Goal: Find specific page/section: Find specific page/section

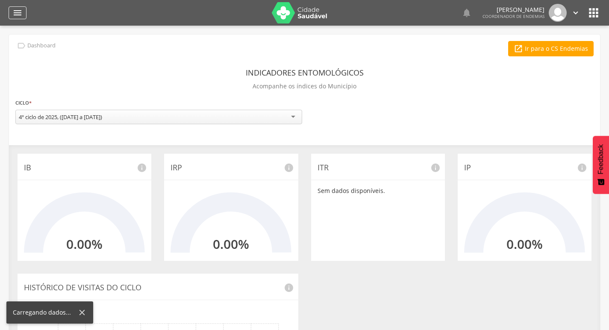
click at [17, 12] on icon "" at bounding box center [17, 13] width 10 height 10
click at [16, 17] on icon "" at bounding box center [17, 13] width 10 height 10
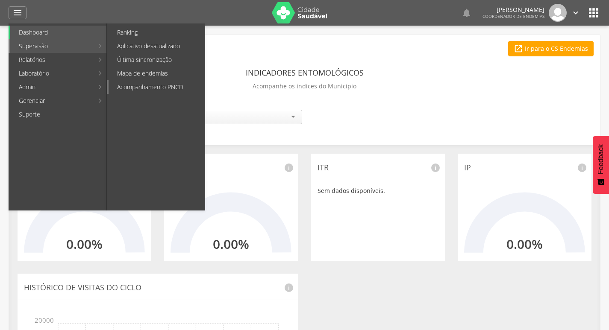
click at [153, 89] on link "Acompanhamento PNCD" at bounding box center [157, 87] width 96 height 14
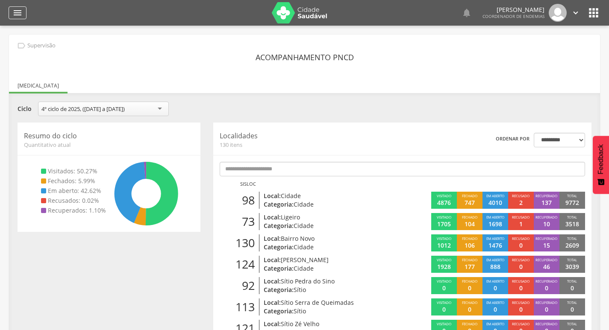
click at [19, 14] on icon "" at bounding box center [17, 13] width 10 height 10
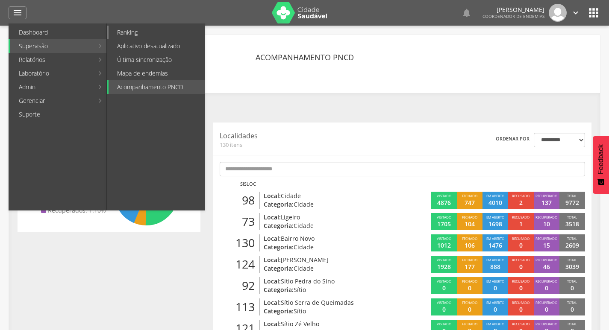
click at [156, 33] on link "Ranking" at bounding box center [157, 33] width 96 height 14
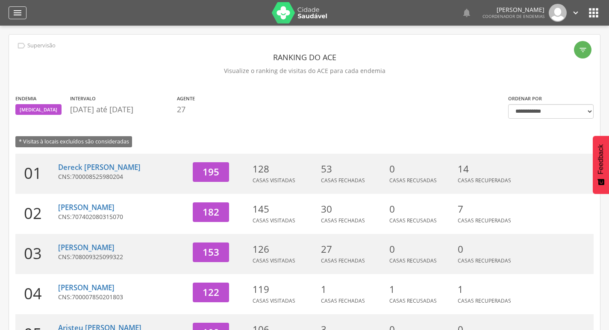
click at [18, 11] on icon "" at bounding box center [17, 13] width 10 height 10
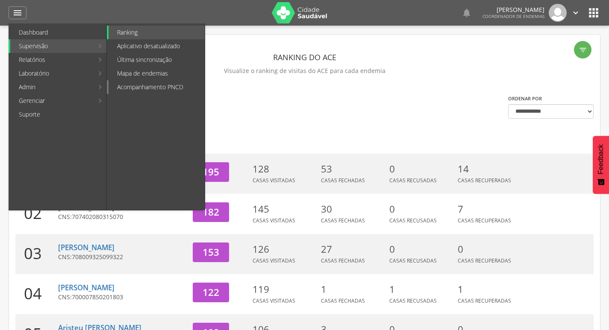
click at [165, 88] on link "Acompanhamento PNCD" at bounding box center [157, 87] width 96 height 14
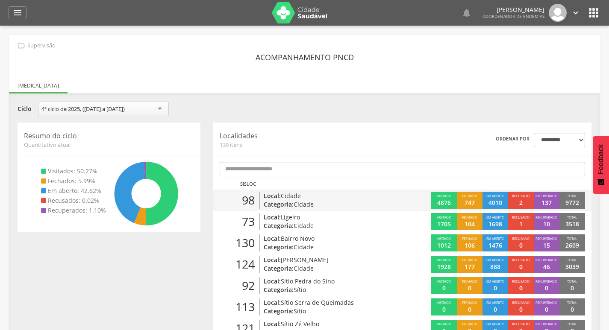
click at [355, 200] on p "Categoria: Cidade" at bounding box center [324, 204] width 121 height 9
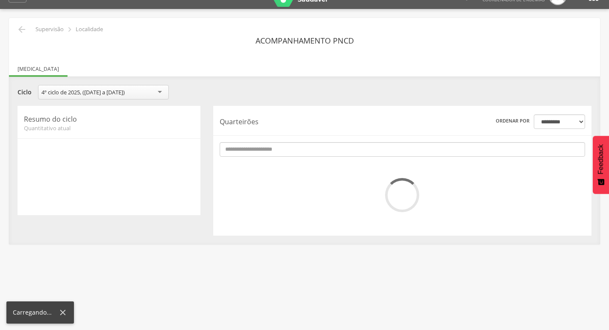
scroll to position [26, 0]
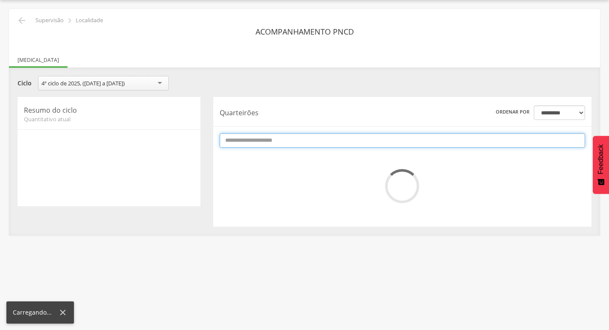
click at [387, 137] on input "text" at bounding box center [402, 140] width 365 height 15
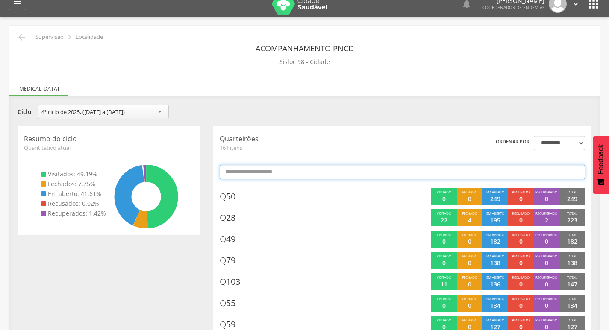
scroll to position [0, 0]
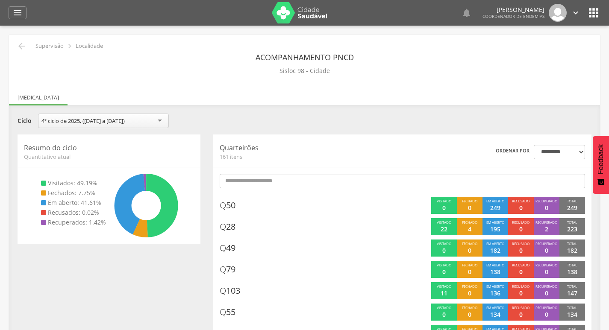
drag, startPoint x: 576, startPoint y: 12, endPoint x: 568, endPoint y: 24, distance: 14.2
click at [576, 12] on icon "" at bounding box center [575, 12] width 9 height 9
click at [560, 47] on link "Sair" at bounding box center [546, 49] width 68 height 11
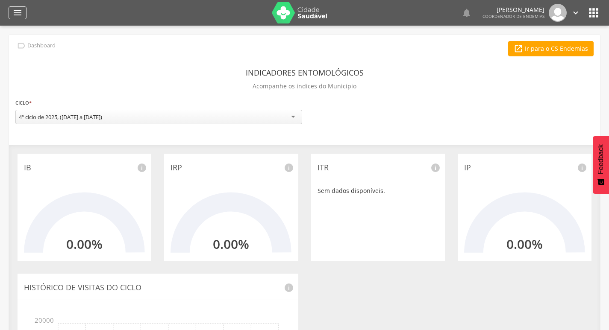
click at [21, 10] on icon "" at bounding box center [17, 13] width 10 height 10
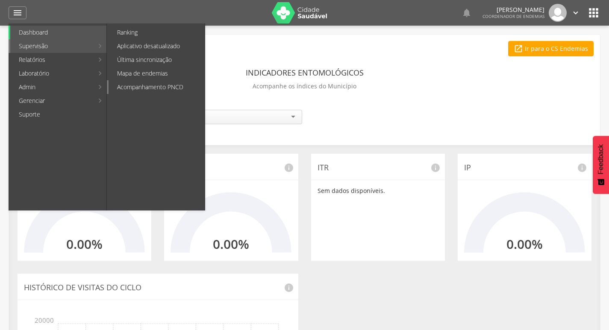
click at [160, 91] on link "Acompanhamento PNCD" at bounding box center [157, 87] width 96 height 14
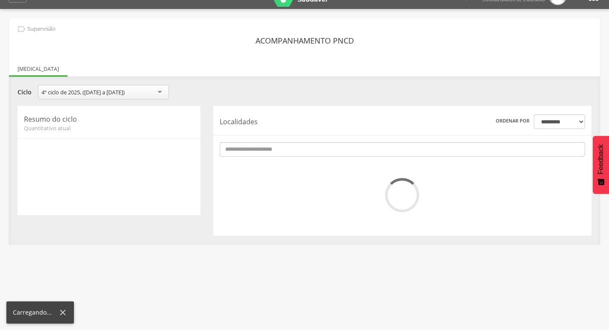
scroll to position [26, 0]
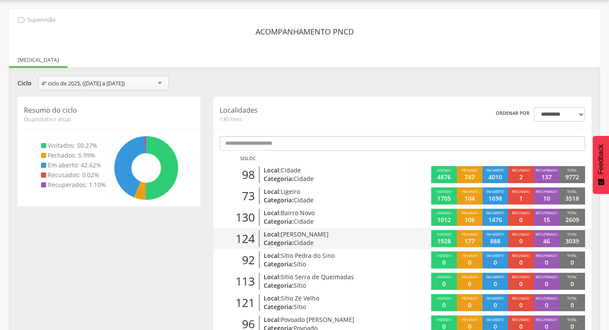
click at [338, 238] on p "Local: [PERSON_NAME]" at bounding box center [324, 234] width 121 height 9
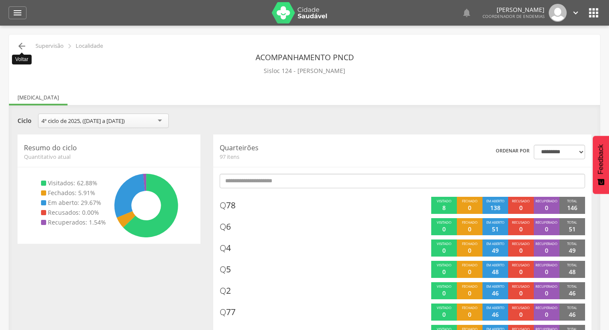
click at [22, 45] on icon "" at bounding box center [22, 46] width 10 height 10
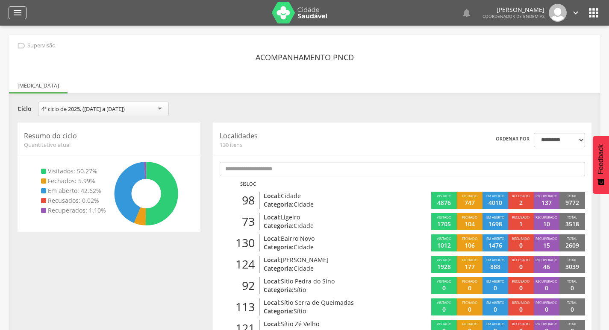
click at [19, 10] on icon "" at bounding box center [17, 13] width 10 height 10
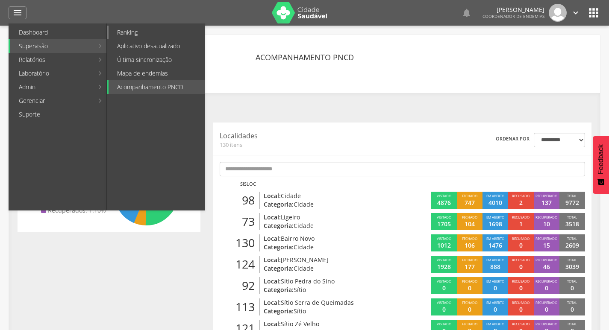
click at [145, 33] on link "Ranking" at bounding box center [157, 33] width 96 height 14
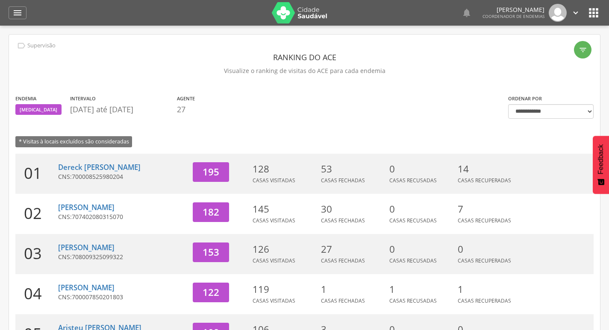
click at [423, 125] on div "Endemia [MEDICAL_DATA] Intervalo [DATE] até [DATE] Agente 27 * Visitas à locais…" at bounding box center [255, 124] width 493 height 60
click at [575, 16] on icon "" at bounding box center [575, 12] width 9 height 9
click at [546, 53] on link "Sair" at bounding box center [546, 49] width 68 height 11
